Goal: Transaction & Acquisition: Purchase product/service

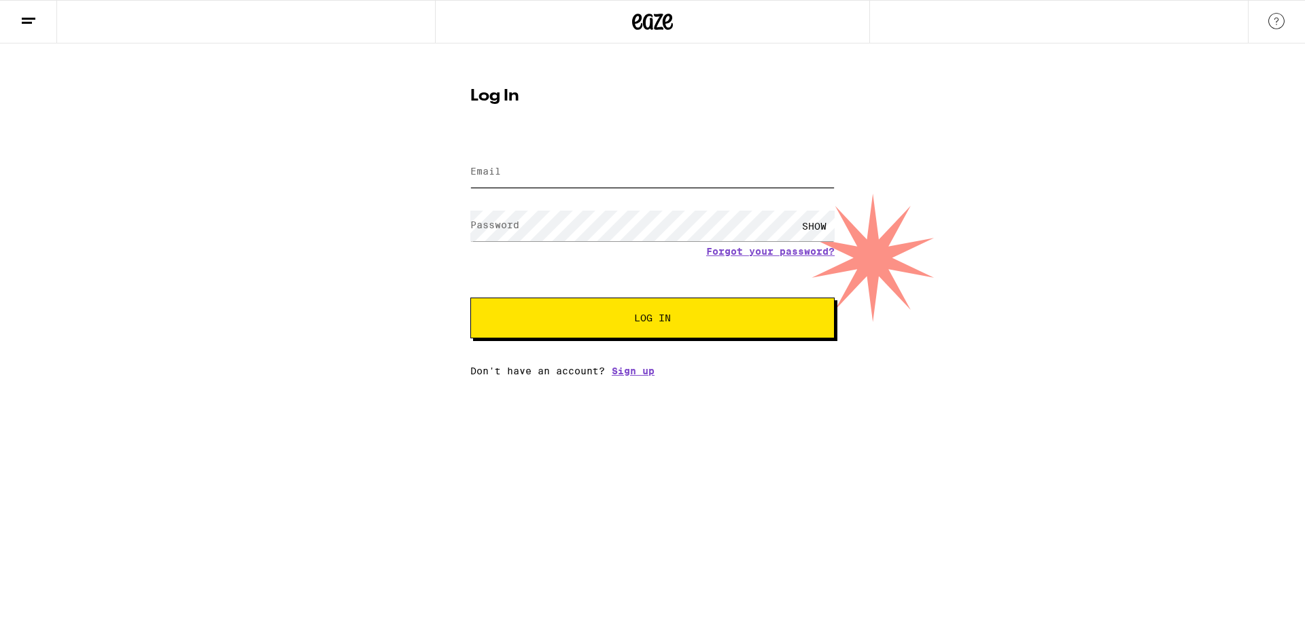
type input "[EMAIL_ADDRESS][DOMAIN_NAME]"
click at [622, 305] on button "Log In" at bounding box center [652, 318] width 364 height 41
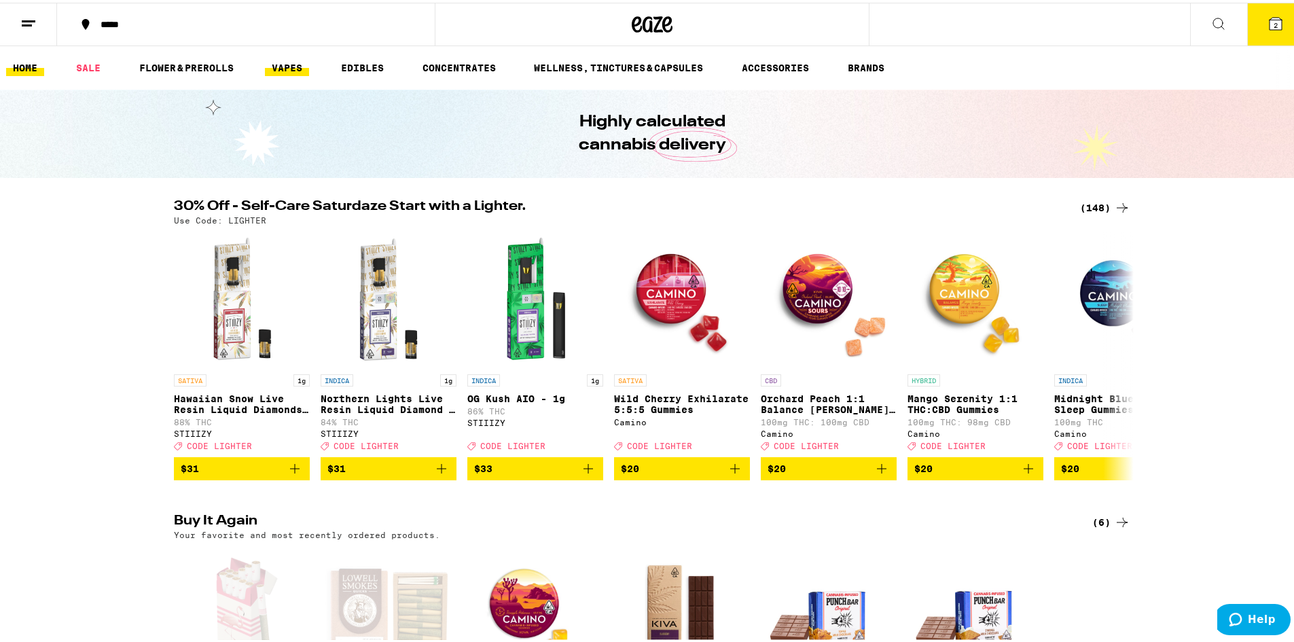
click at [284, 65] on link "VAPES" at bounding box center [287, 65] width 44 height 16
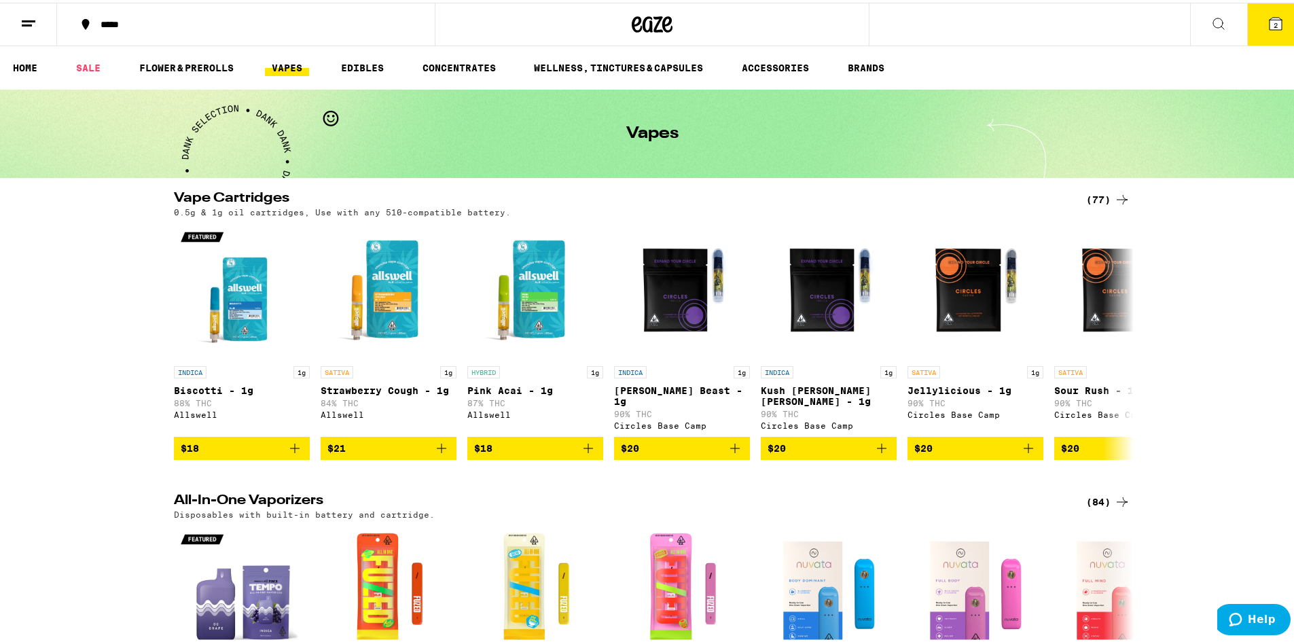
click at [1101, 194] on div "(77)" at bounding box center [1108, 197] width 44 height 16
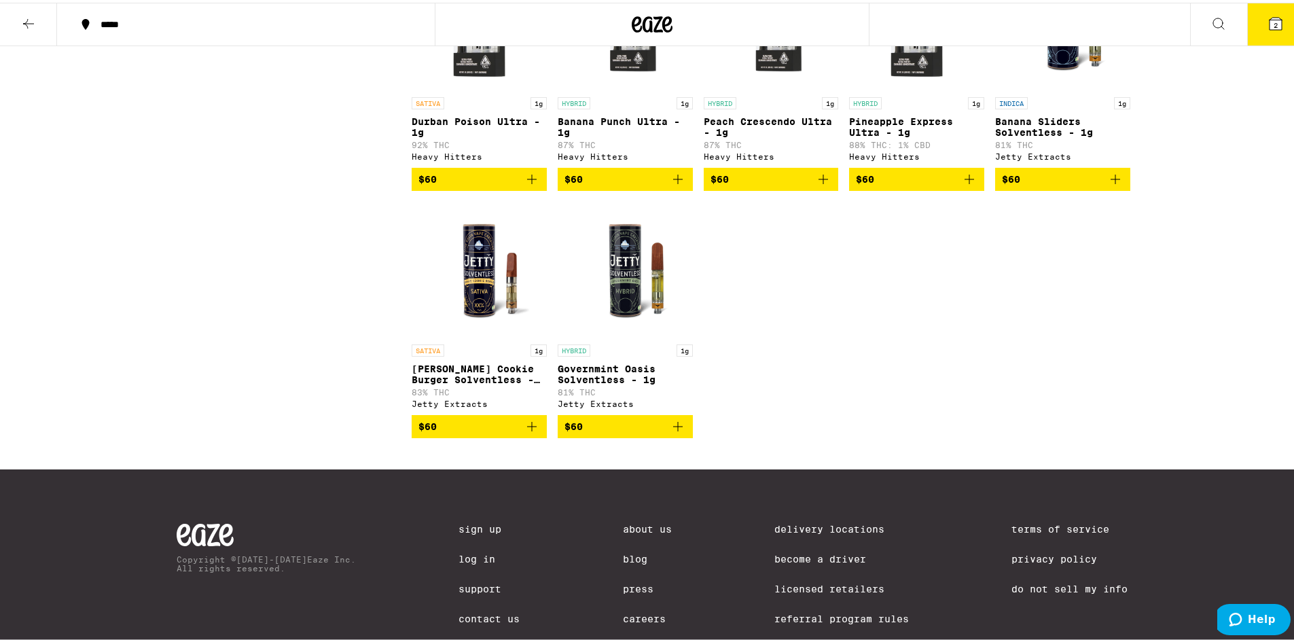
scroll to position [3726, 0]
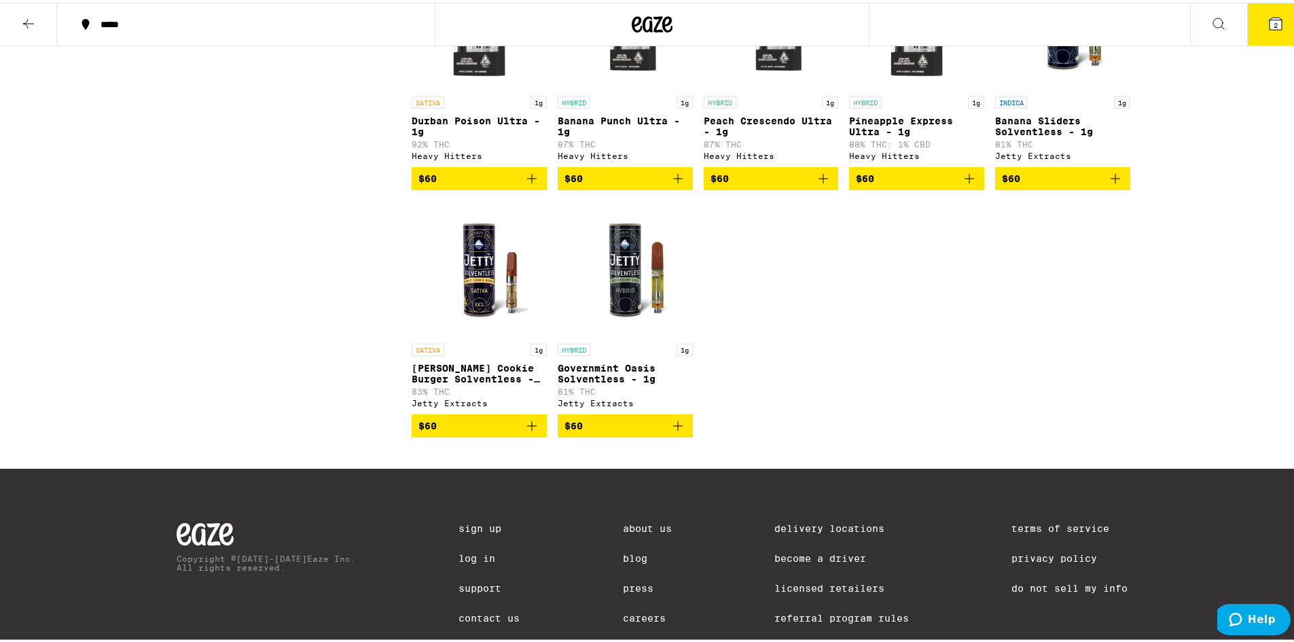
click at [785, 135] on p "Peach Crescendo Ultra - 1g" at bounding box center [771, 124] width 135 height 22
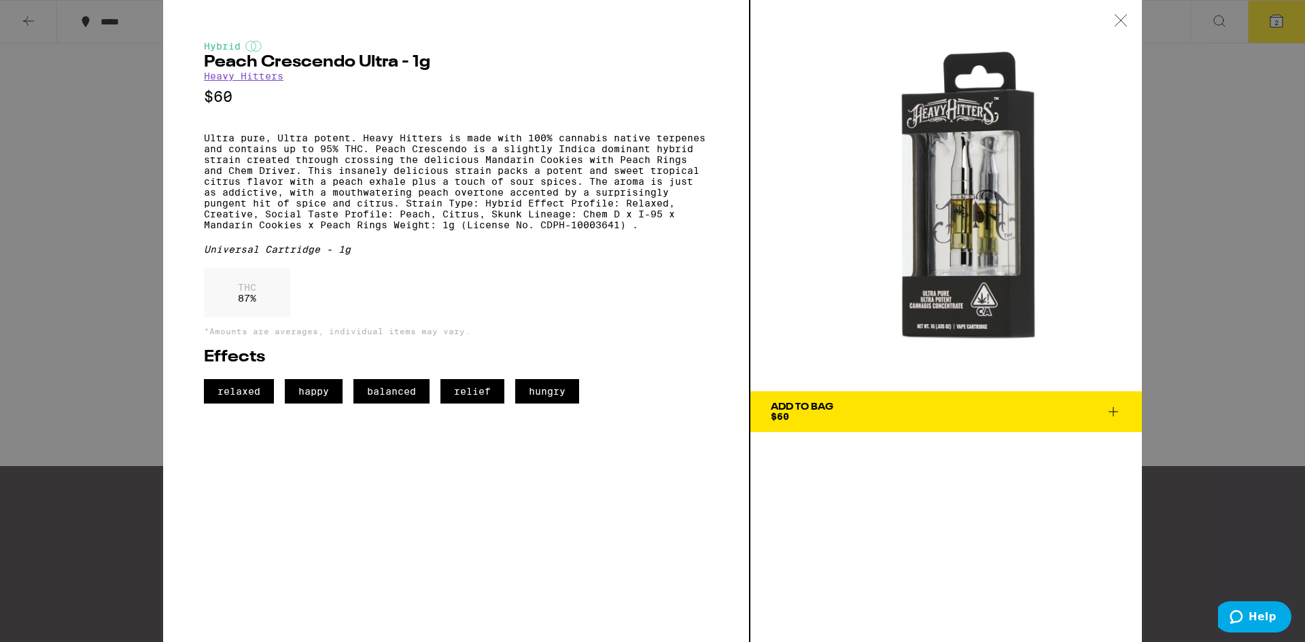
click at [1123, 23] on icon at bounding box center [1121, 20] width 14 height 12
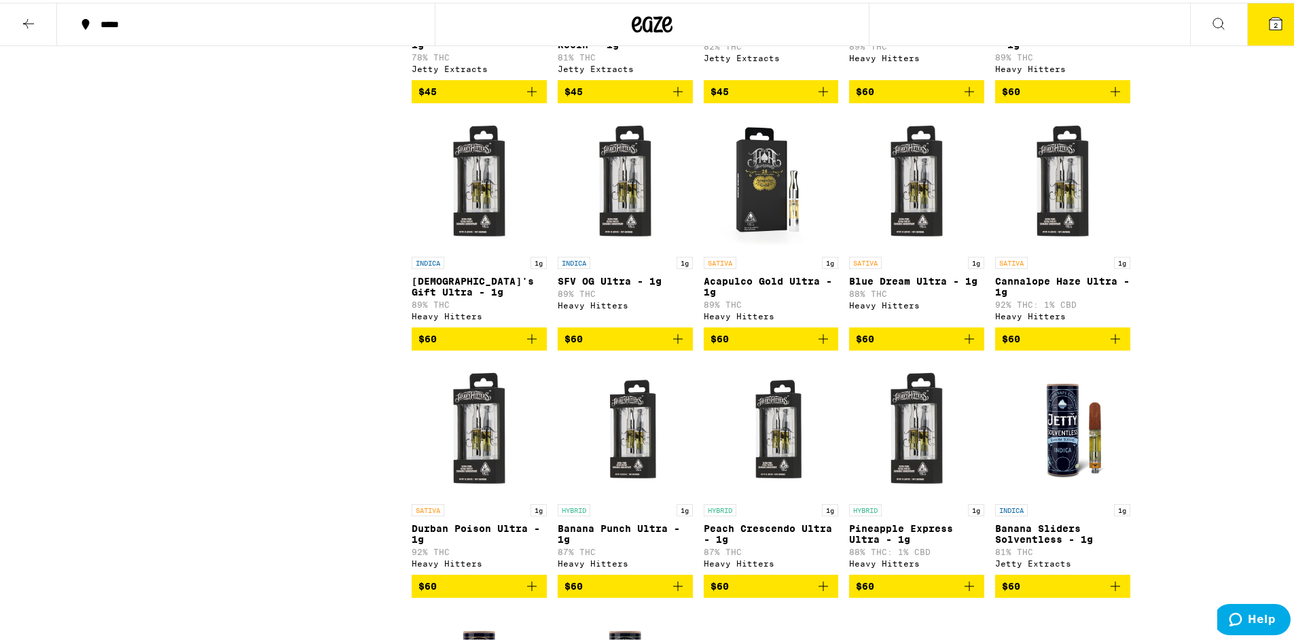
scroll to position [2774, 0]
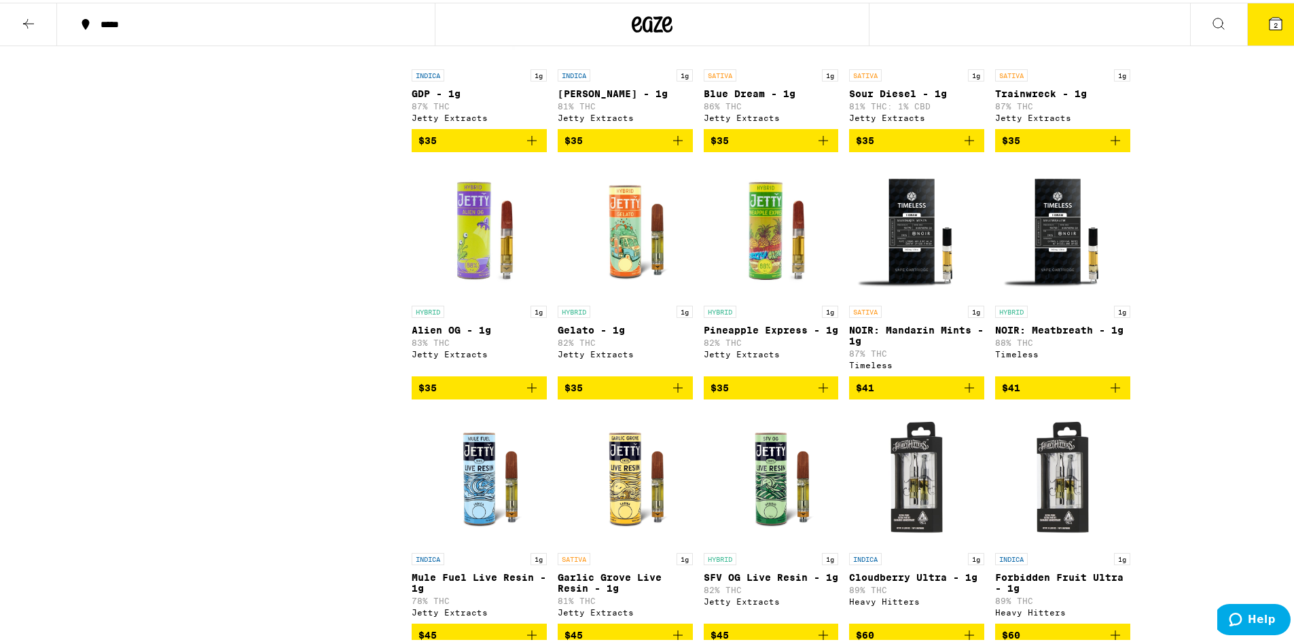
click at [1271, 25] on icon at bounding box center [1276, 21] width 12 height 12
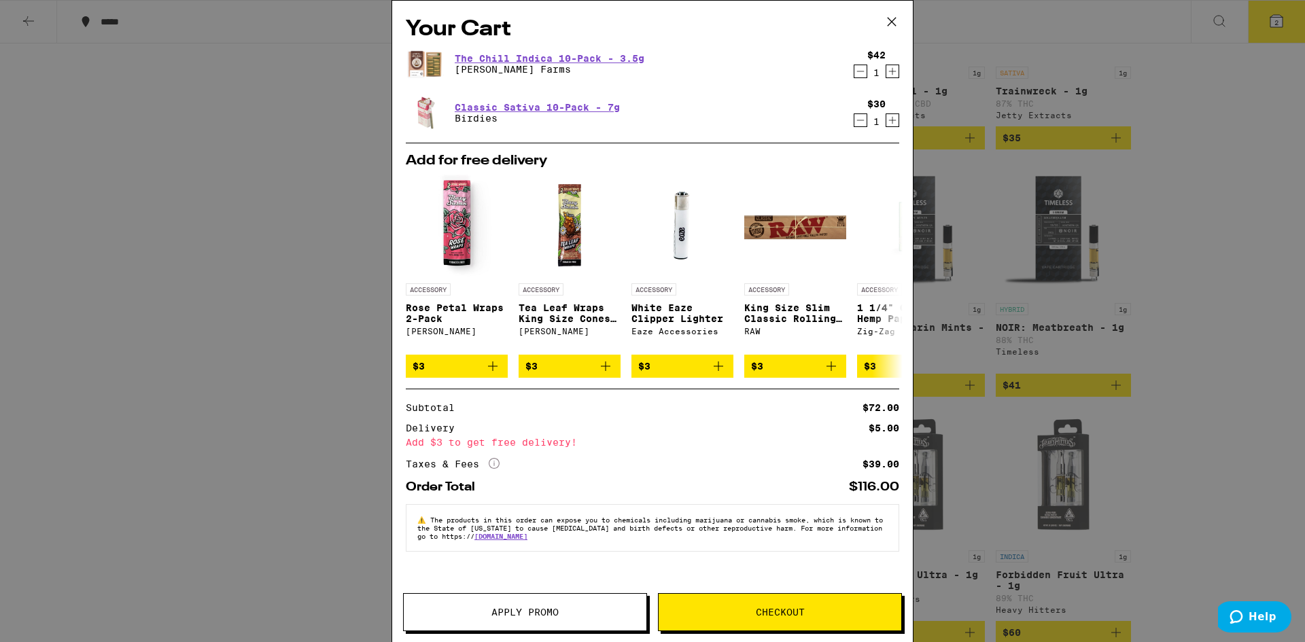
click at [897, 22] on icon at bounding box center [891, 22] width 20 height 20
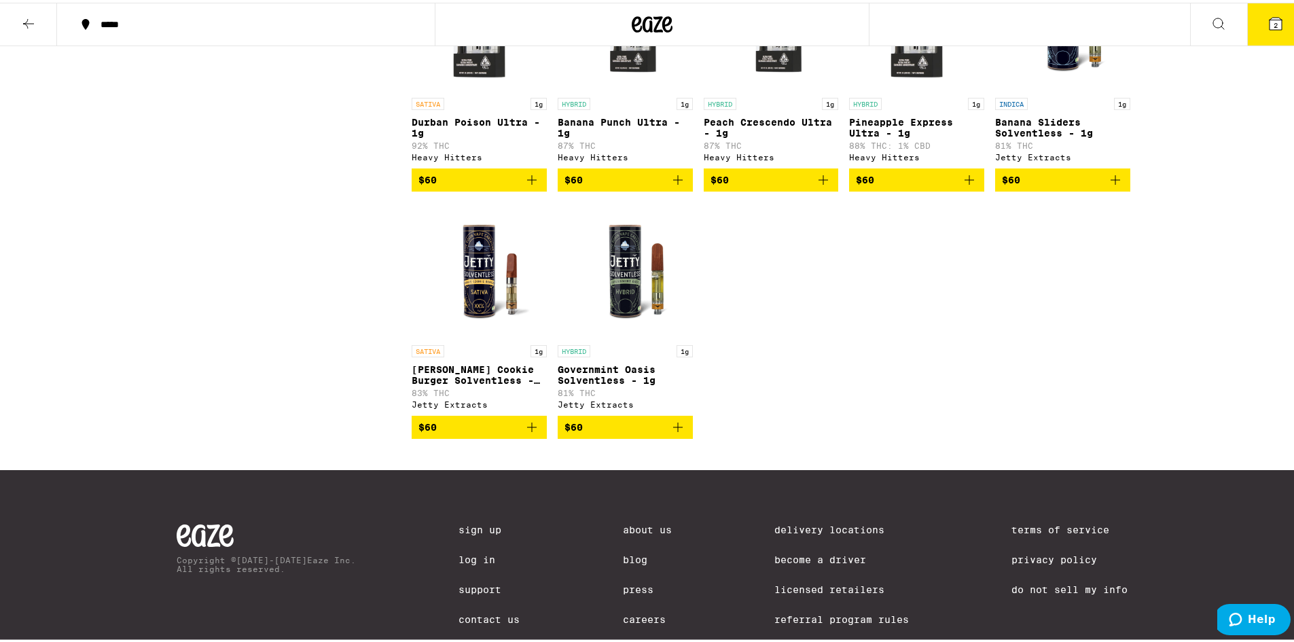
scroll to position [3861, 0]
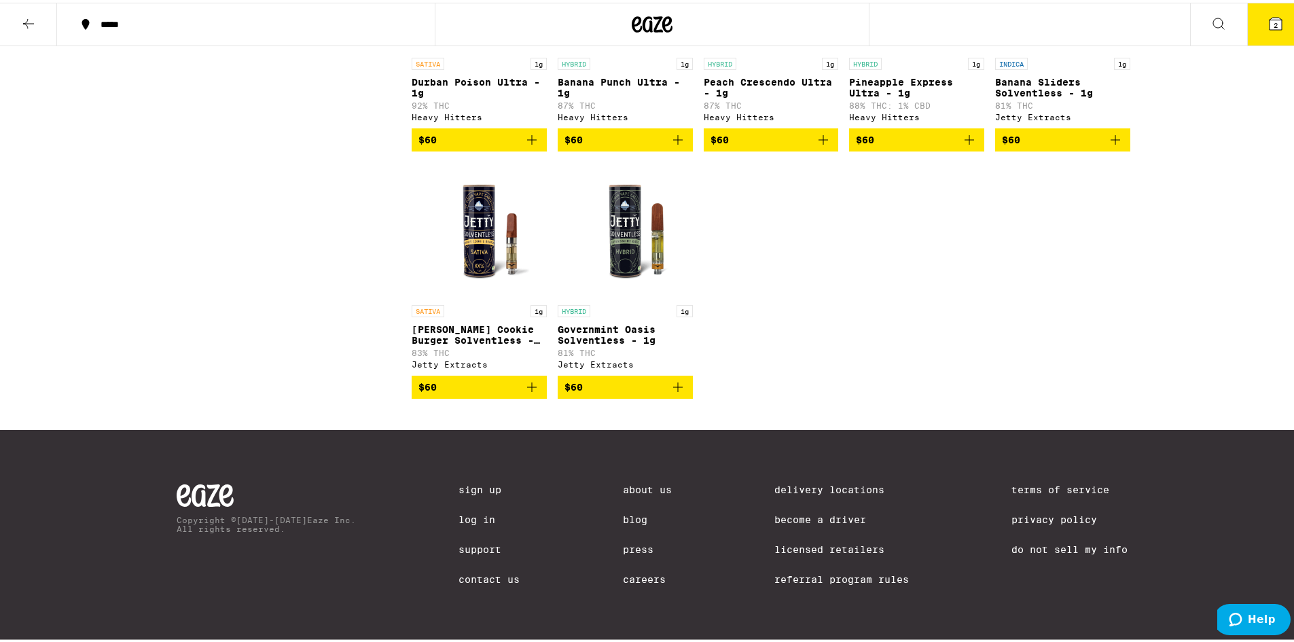
click at [480, 231] on img "Open page for Tangie Cookie Burger Solventless - 1g from Jetty Extracts" at bounding box center [479, 228] width 135 height 136
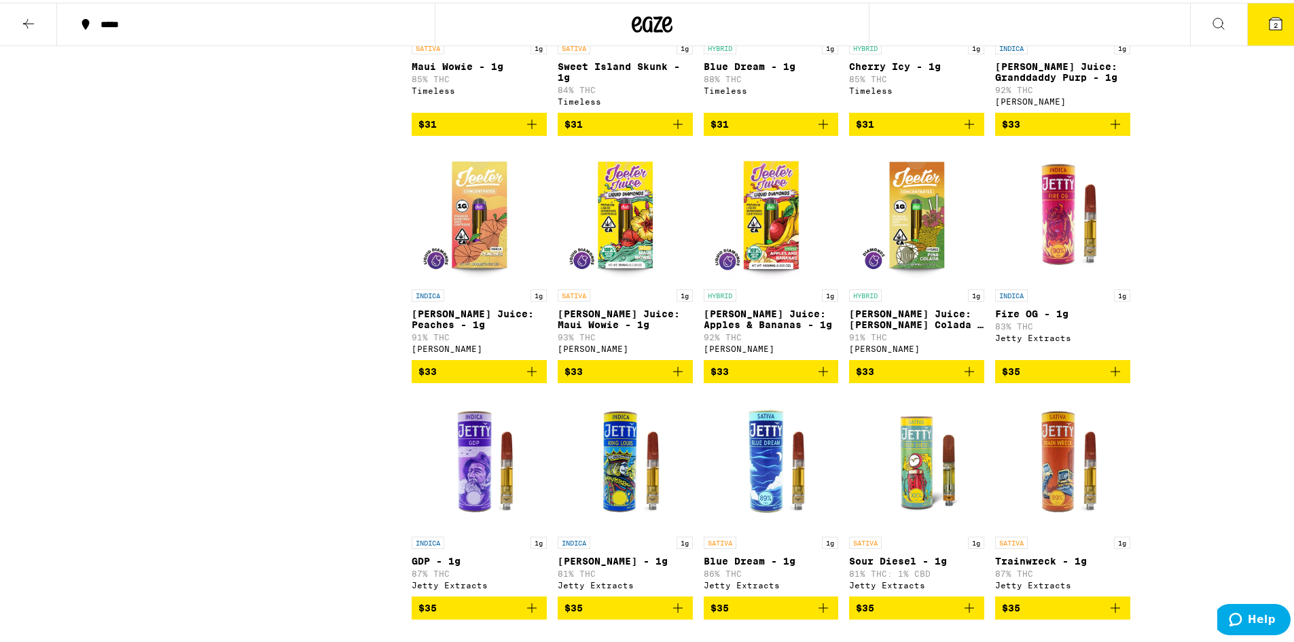
scroll to position [2163, 0]
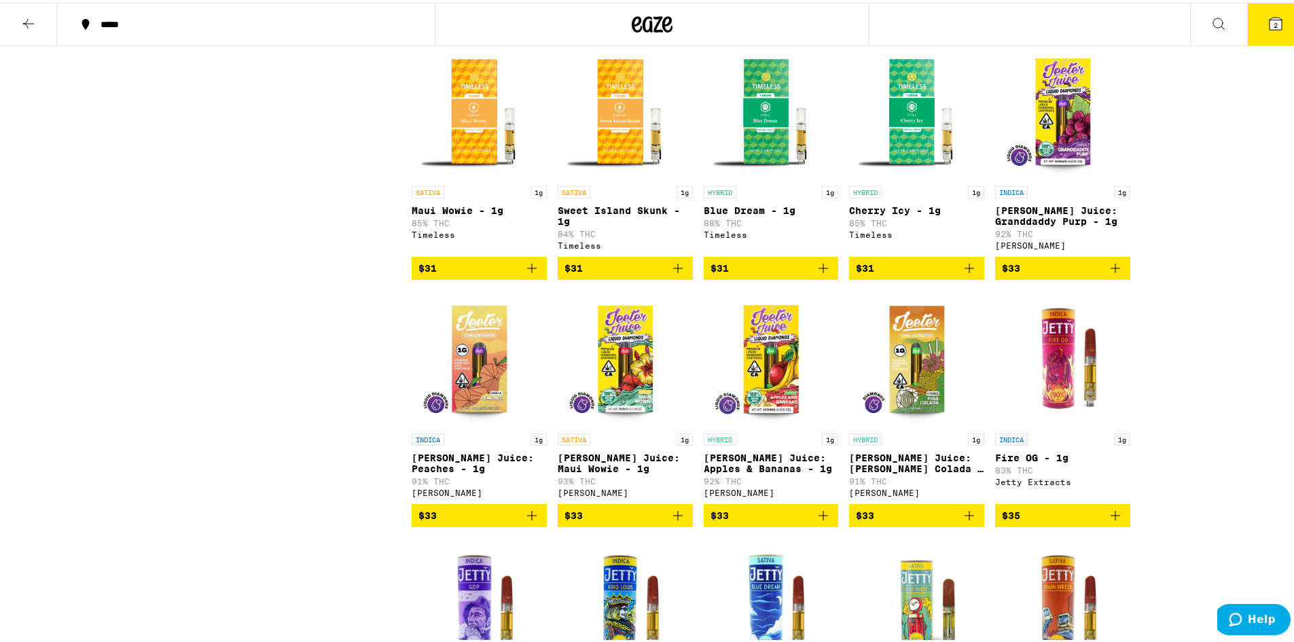
click at [475, 177] on img "Open page for Maui Wowie - 1g from Timeless" at bounding box center [479, 109] width 135 height 136
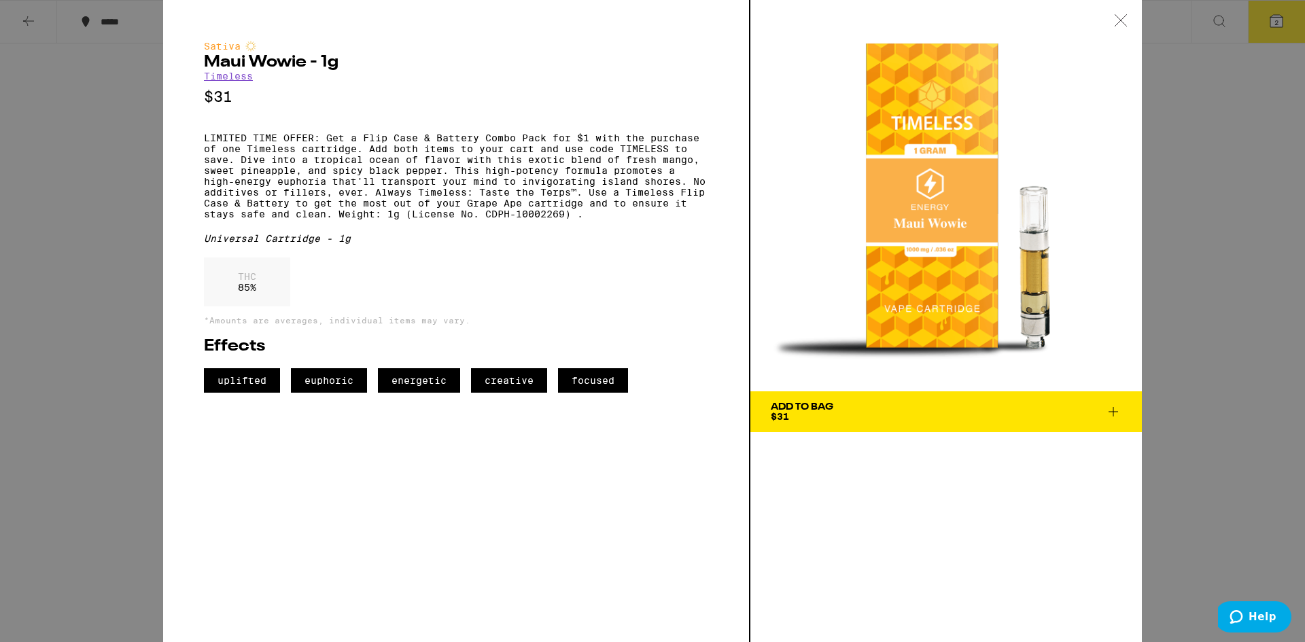
click at [1118, 16] on icon at bounding box center [1121, 20] width 14 height 12
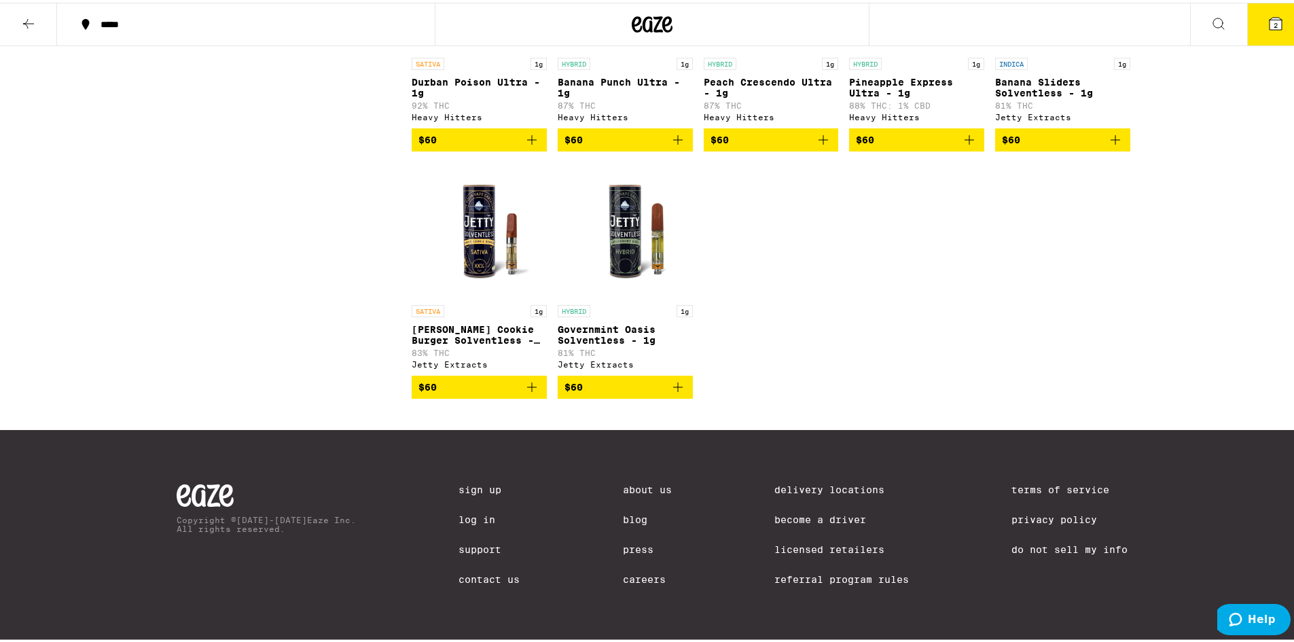
scroll to position [3881, 0]
click at [468, 380] on span "$60" at bounding box center [480, 384] width 122 height 16
